Goal: Information Seeking & Learning: Learn about a topic

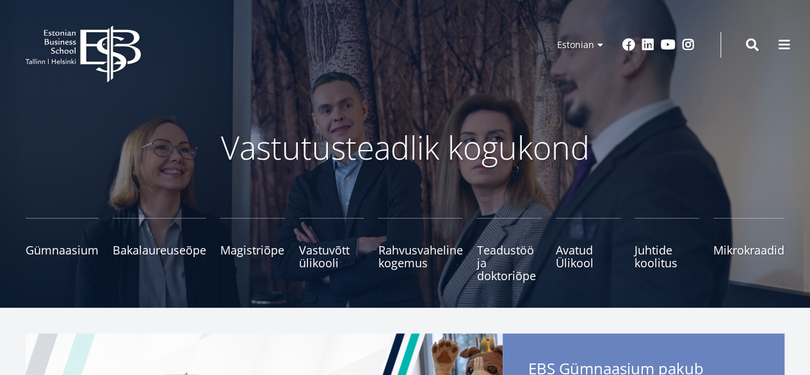
click at [630, 254] on ul "Gümnaasium Tutvu ja registreeru Bakalaureuseõpe Tutvu ja registreeru Magistriõp…" at bounding box center [398, 256] width 773 height 77
click at [642, 254] on span "Juhtide koolitus Tutvu ja registreeru" at bounding box center [667, 250] width 65 height 26
click at [652, 252] on span "Juhtide koolitus Tutvu ja registreeru" at bounding box center [667, 250] width 65 height 26
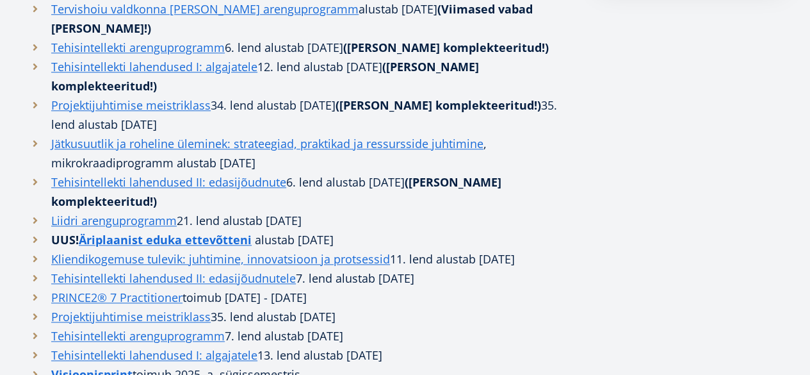
scroll to position [640, 0]
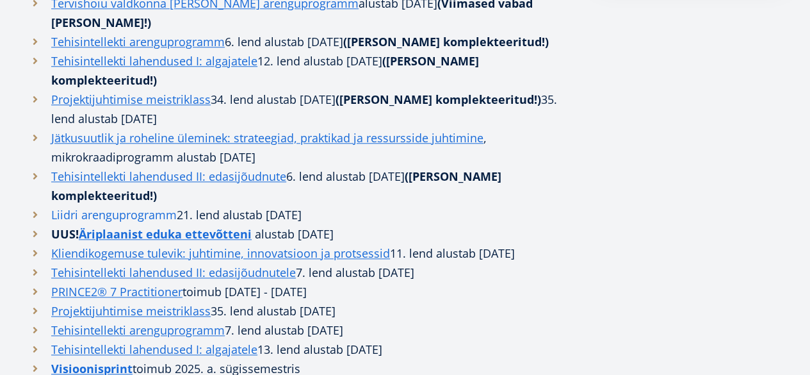
click at [143, 213] on link "Liidri arenguprogramm" at bounding box center [114, 214] width 126 height 19
click at [128, 229] on link "Äriplaanist eduka ettevõtteni" at bounding box center [165, 233] width 173 height 19
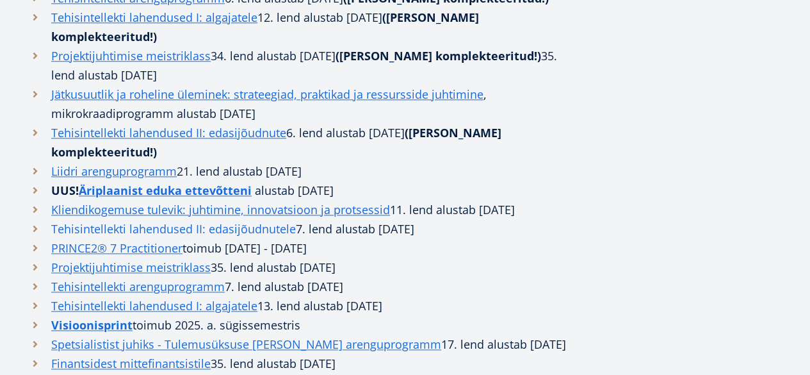
scroll to position [704, 0]
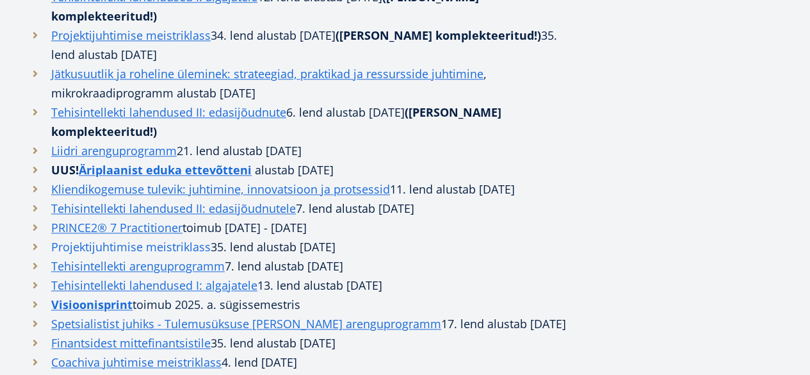
click at [177, 256] on link "Projektijuhtimise meistriklass" at bounding box center [130, 246] width 159 height 19
